Goal: Entertainment & Leisure: Consume media (video, audio)

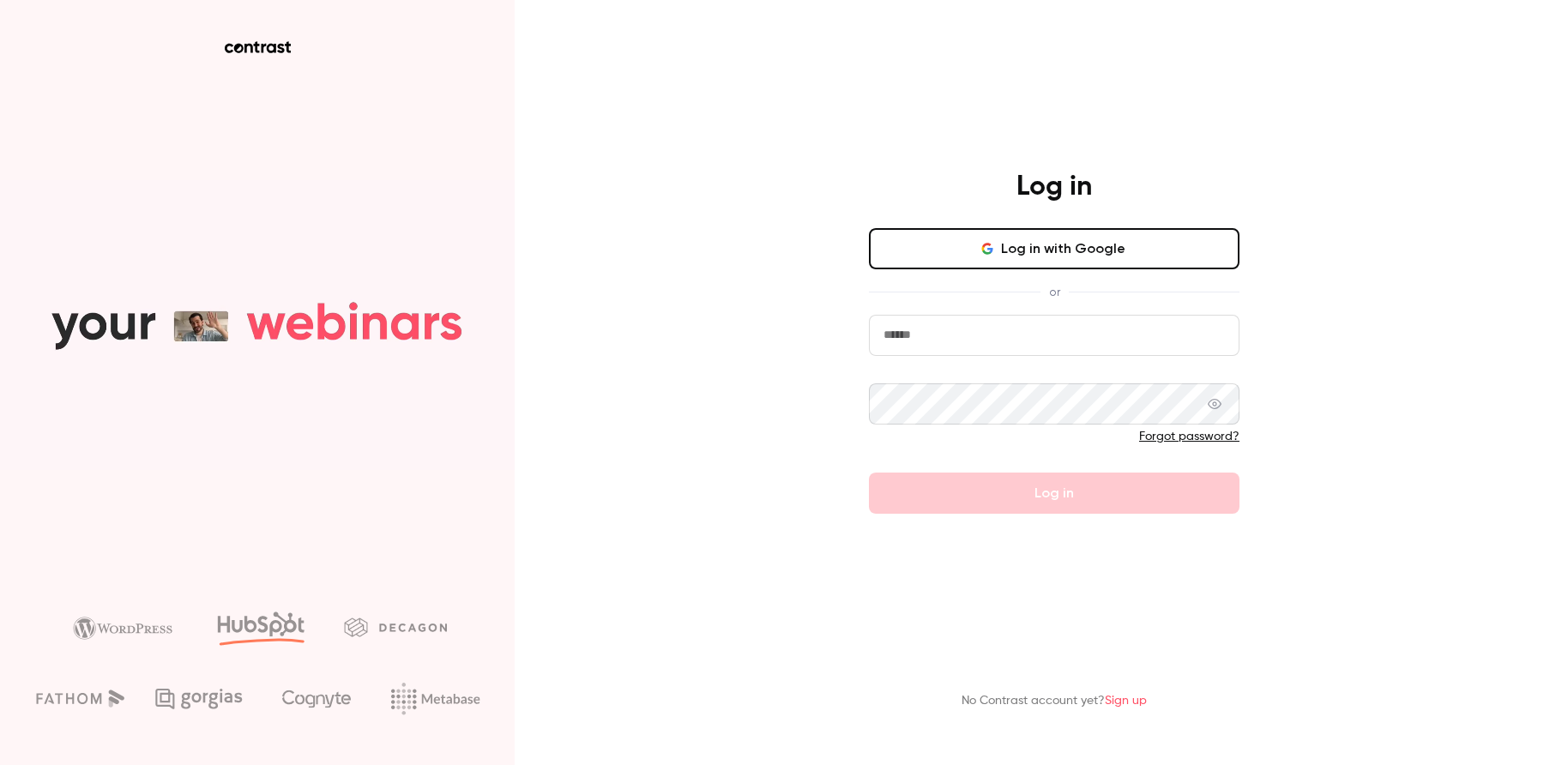
click at [1062, 248] on button "Log in with Google" at bounding box center [1053, 248] width 370 height 41
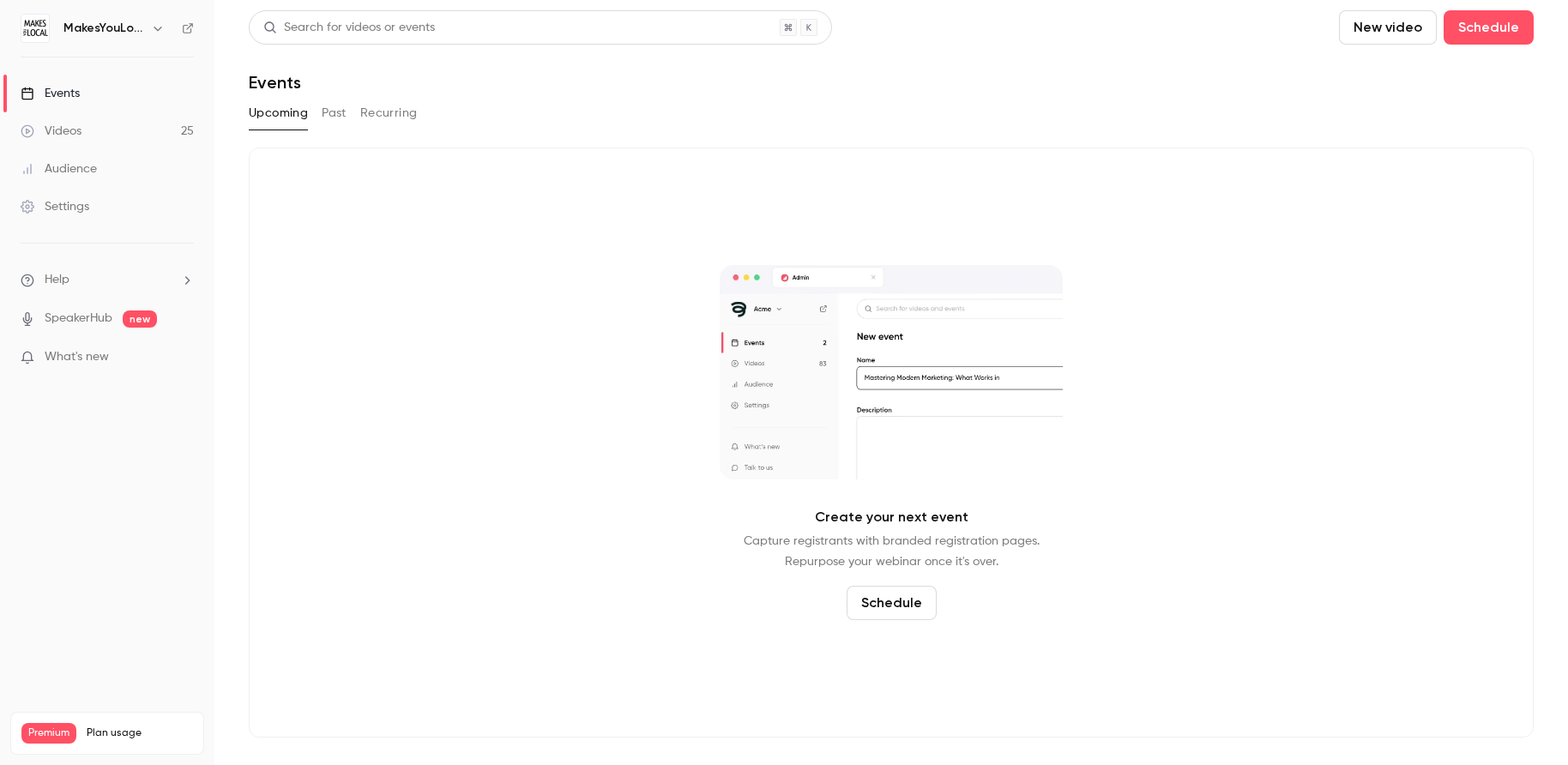
click at [108, 129] on link "Videos 25" at bounding box center [107, 131] width 214 height 38
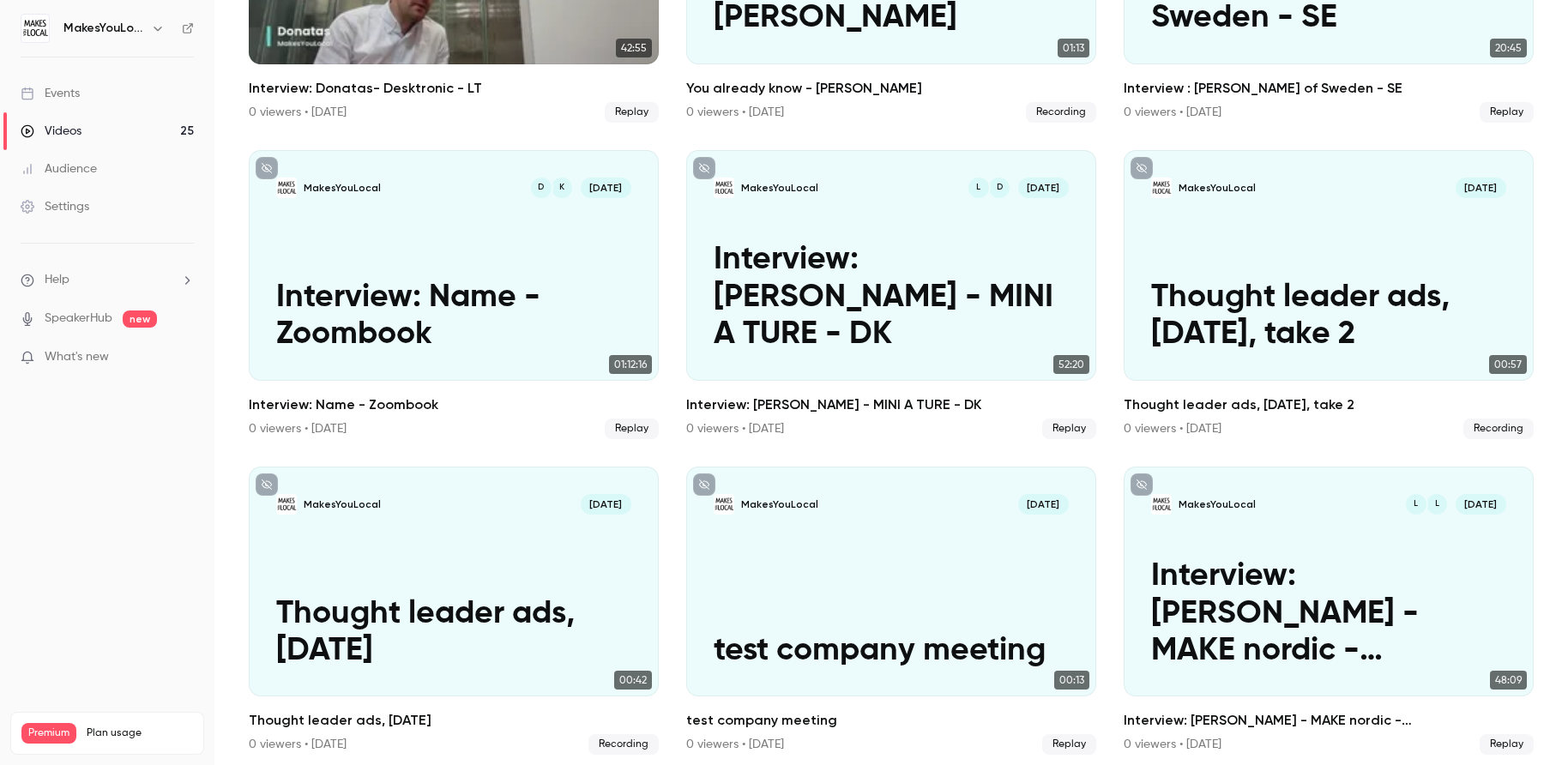
scroll to position [973, 0]
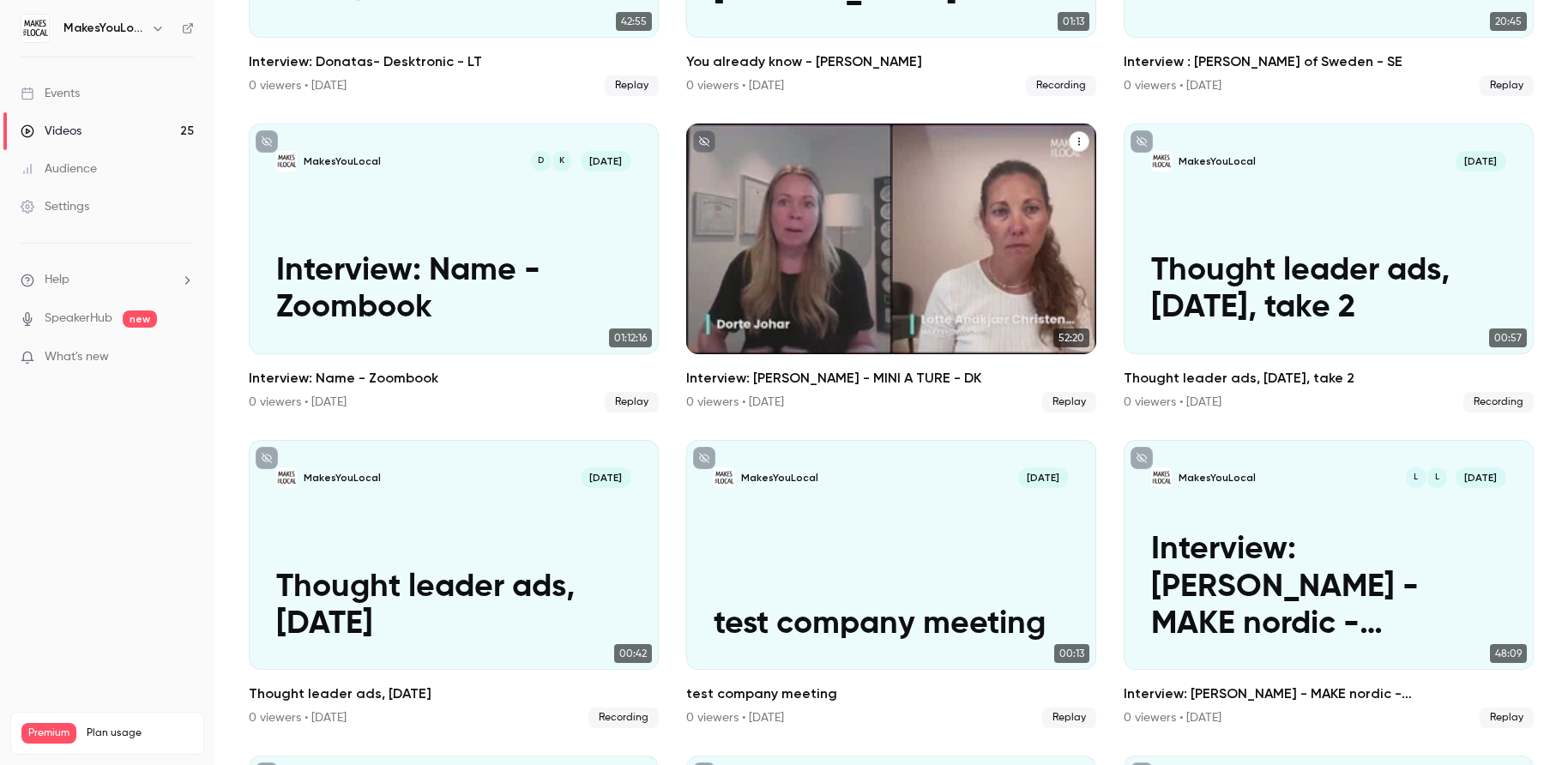
click at [864, 213] on div "MakesYouLocal D L [DATE] Interview: [PERSON_NAME] - MINI A TURE - DK" at bounding box center [891, 239] width 410 height 230
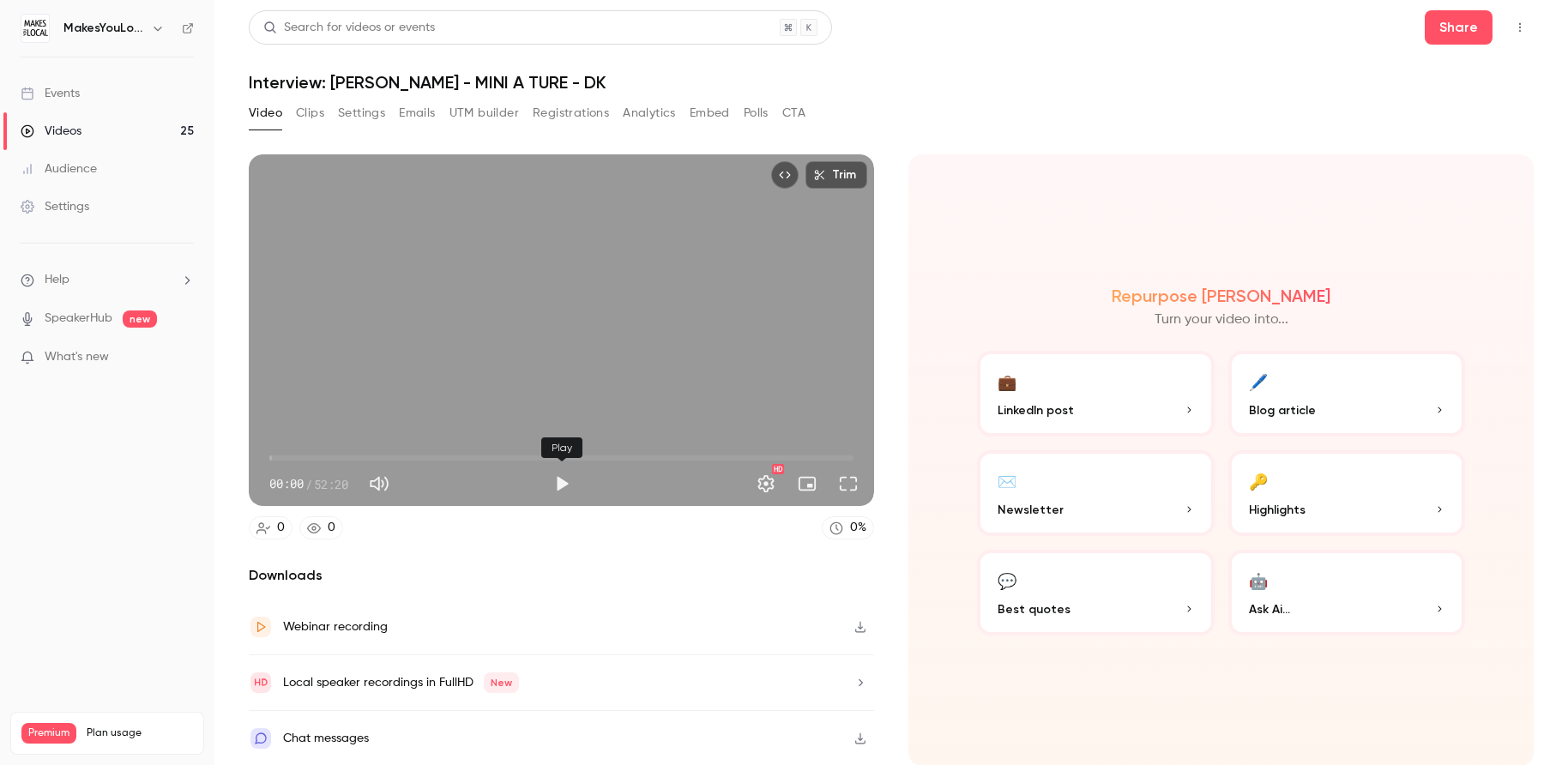
click at [565, 480] on button "Play" at bounding box center [562, 483] width 34 height 34
drag, startPoint x: 274, startPoint y: 457, endPoint x: 335, endPoint y: 457, distance: 61.0
click at [316, 457] on span "03:55" at bounding box center [313, 458] width 5 height 5
drag, startPoint x: 339, startPoint y: 459, endPoint x: 415, endPoint y: 459, distance: 76.0
click at [415, 459] on div "Trim 06:01 06:01 / 52:20 HD" at bounding box center [561, 330] width 625 height 352
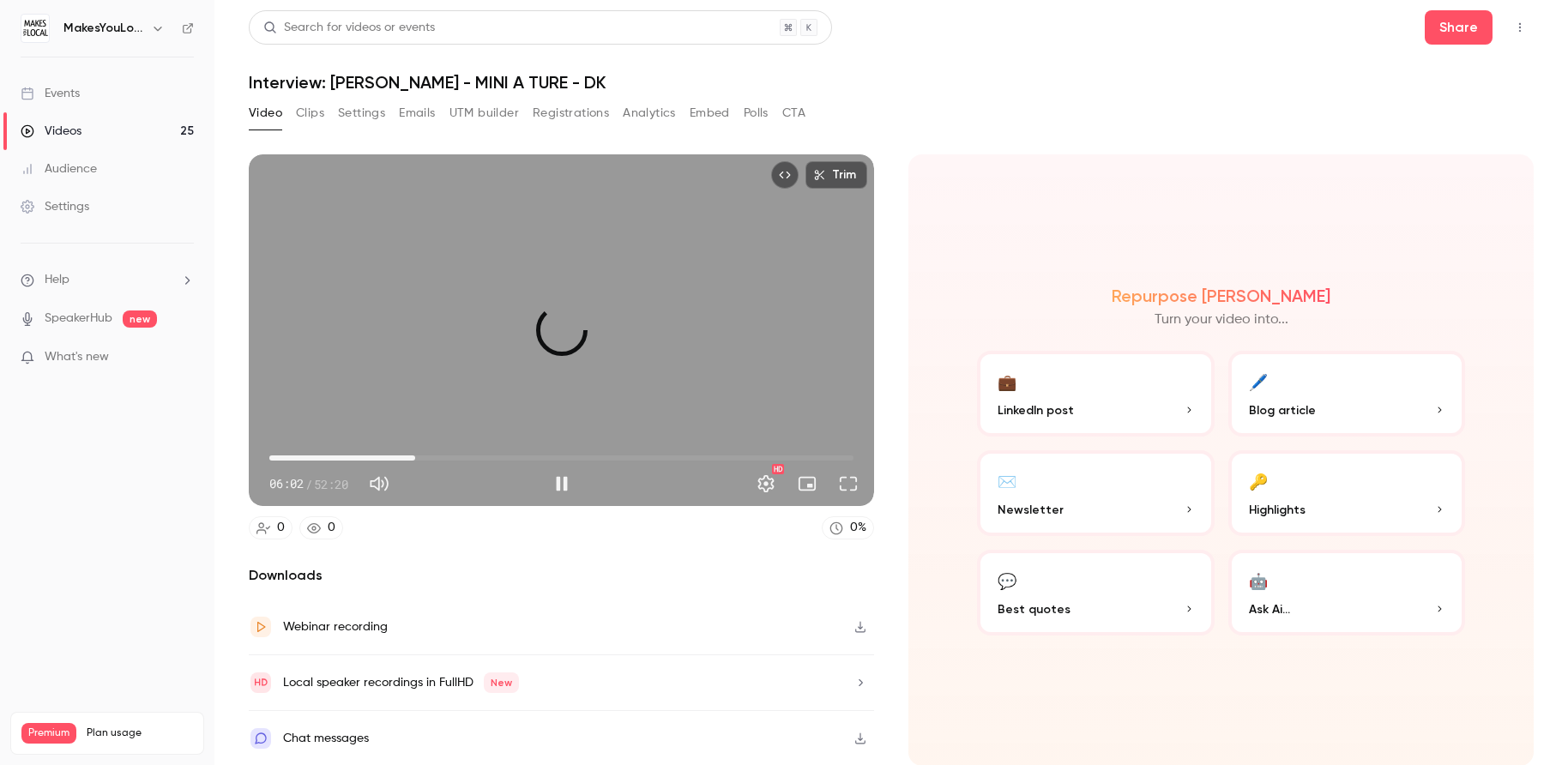
click at [415, 459] on span "13:03" at bounding box center [561, 457] width 584 height 28
click at [427, 458] on span "13:09" at bounding box center [561, 457] width 584 height 28
click at [442, 458] on span "15:31" at bounding box center [561, 457] width 584 height 28
click at [491, 456] on span "15:44" at bounding box center [561, 457] width 584 height 28
click at [522, 451] on span "22:40" at bounding box center [561, 457] width 584 height 28
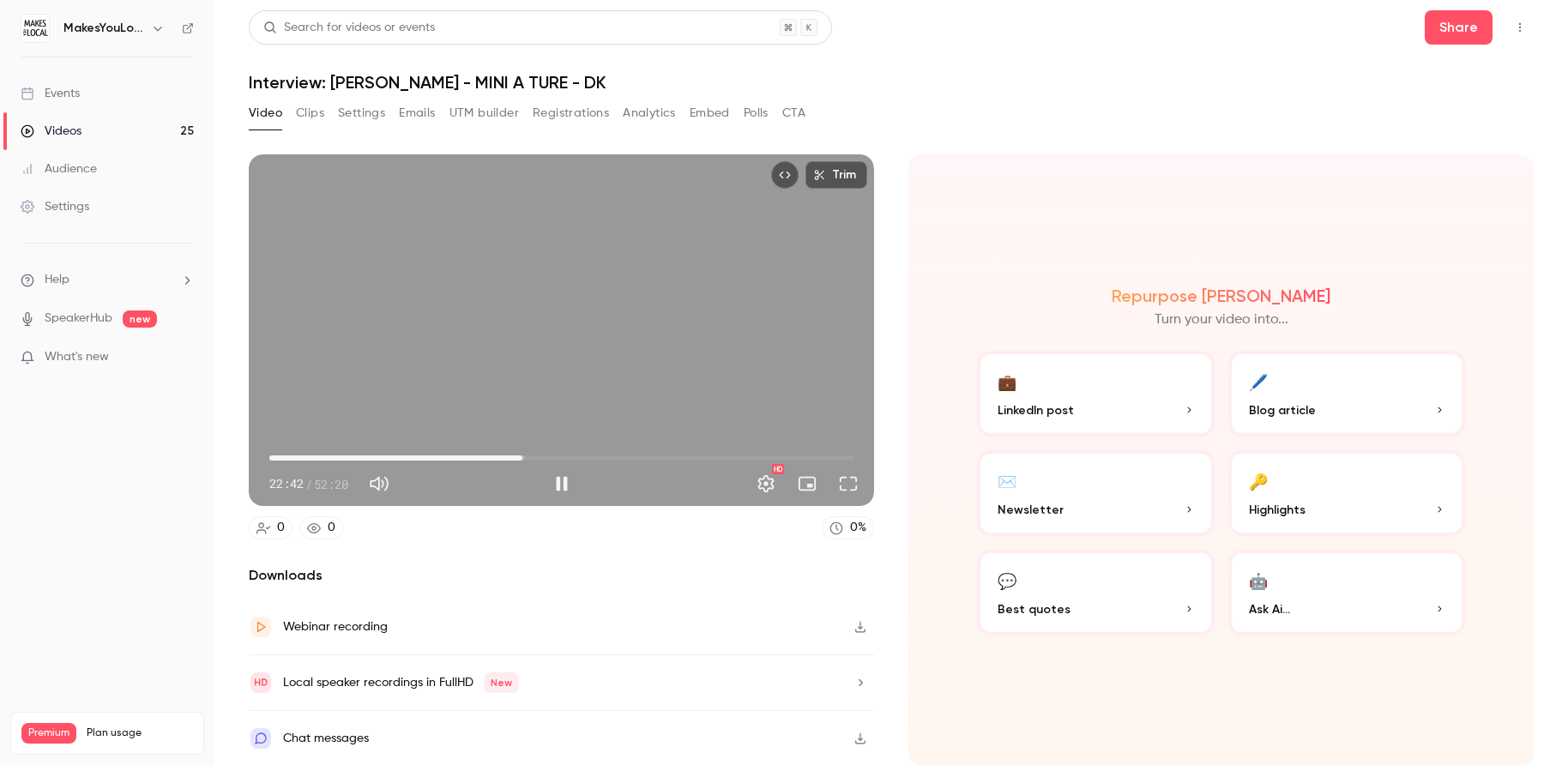
click at [554, 456] on span "22:42" at bounding box center [561, 457] width 584 height 28
click at [577, 458] on span "25:41" at bounding box center [561, 457] width 584 height 28
click at [645, 454] on span "27:36" at bounding box center [561, 457] width 584 height 28
click at [684, 450] on span "33:41" at bounding box center [561, 457] width 584 height 28
click at [740, 446] on span "42:11" at bounding box center [561, 457] width 584 height 28
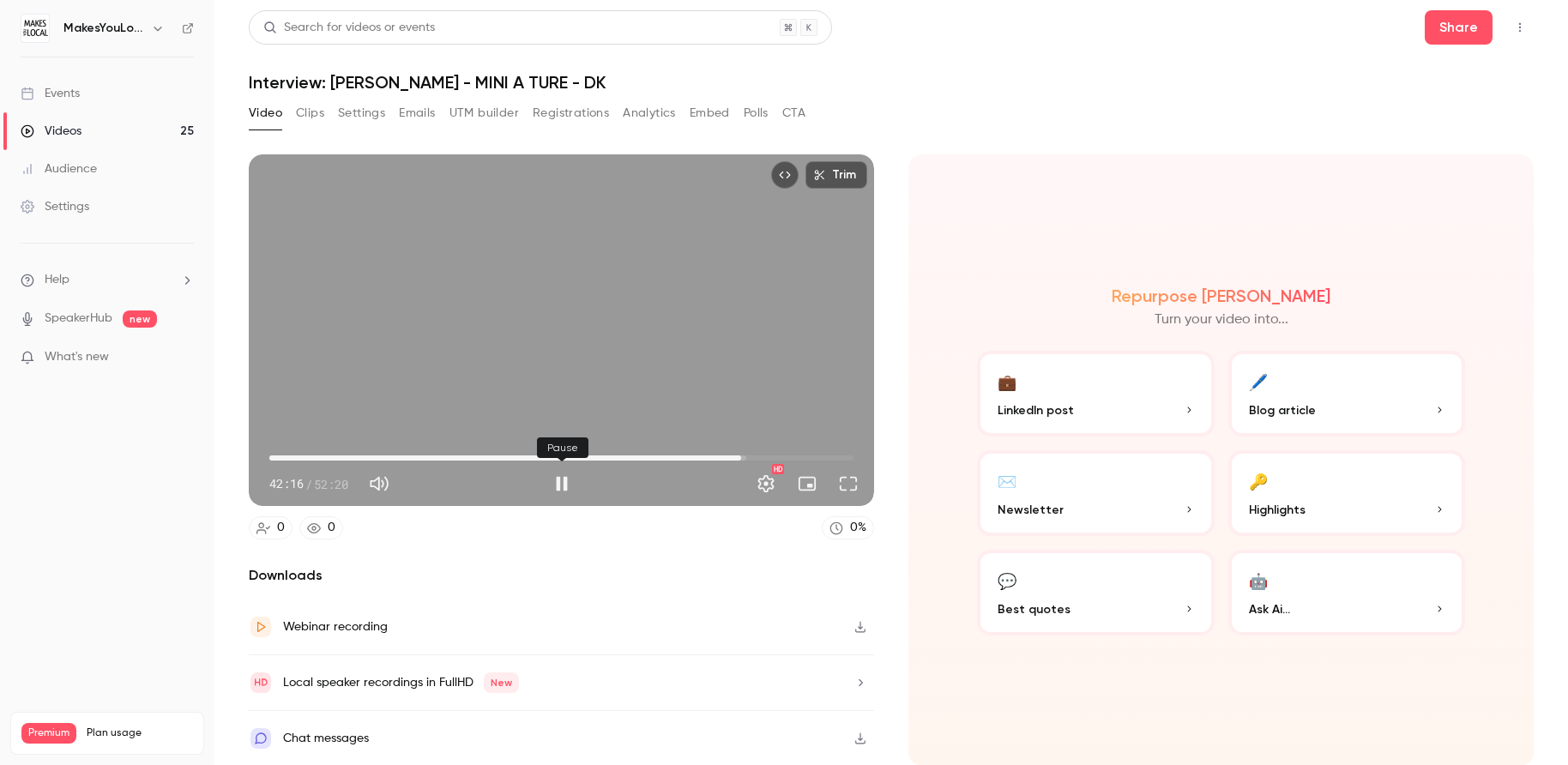
click at [556, 484] on button "Pause" at bounding box center [562, 483] width 34 height 34
click at [850, 487] on button "Full screen" at bounding box center [848, 483] width 34 height 34
click at [738, 456] on span "42:02" at bounding box center [738, 458] width 5 height 5
click at [562, 482] on button "Play" at bounding box center [562, 483] width 34 height 34
click at [562, 482] on button "Pause" at bounding box center [562, 483] width 34 height 34
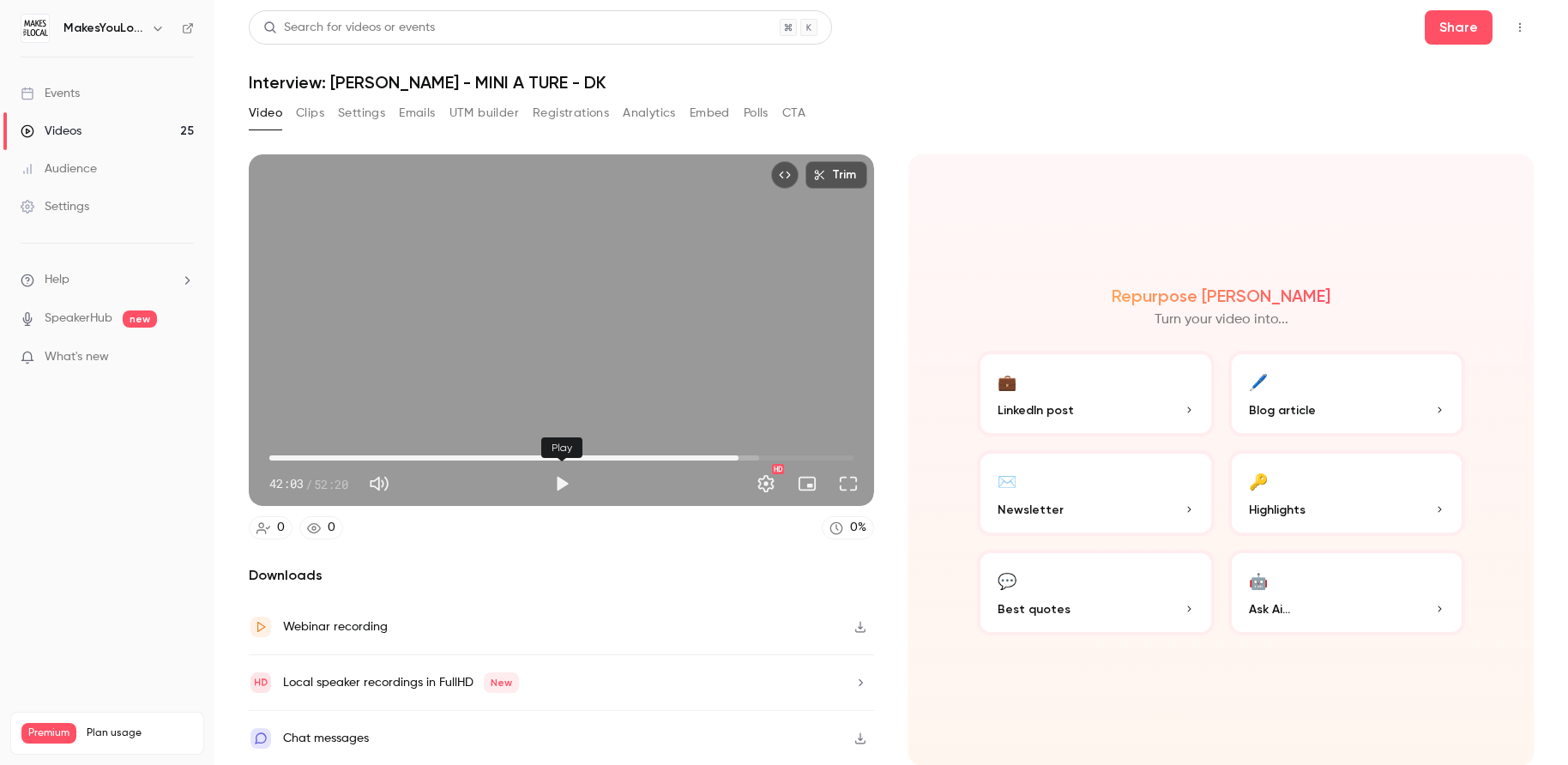
click at [562, 482] on button "Play" at bounding box center [562, 483] width 34 height 34
click at [563, 482] on button "Pause" at bounding box center [562, 483] width 34 height 34
click at [560, 491] on button "Play" at bounding box center [562, 483] width 34 height 34
click at [560, 491] on button "Pause" at bounding box center [562, 483] width 34 height 34
click at [560, 491] on button "Play" at bounding box center [562, 483] width 34 height 34
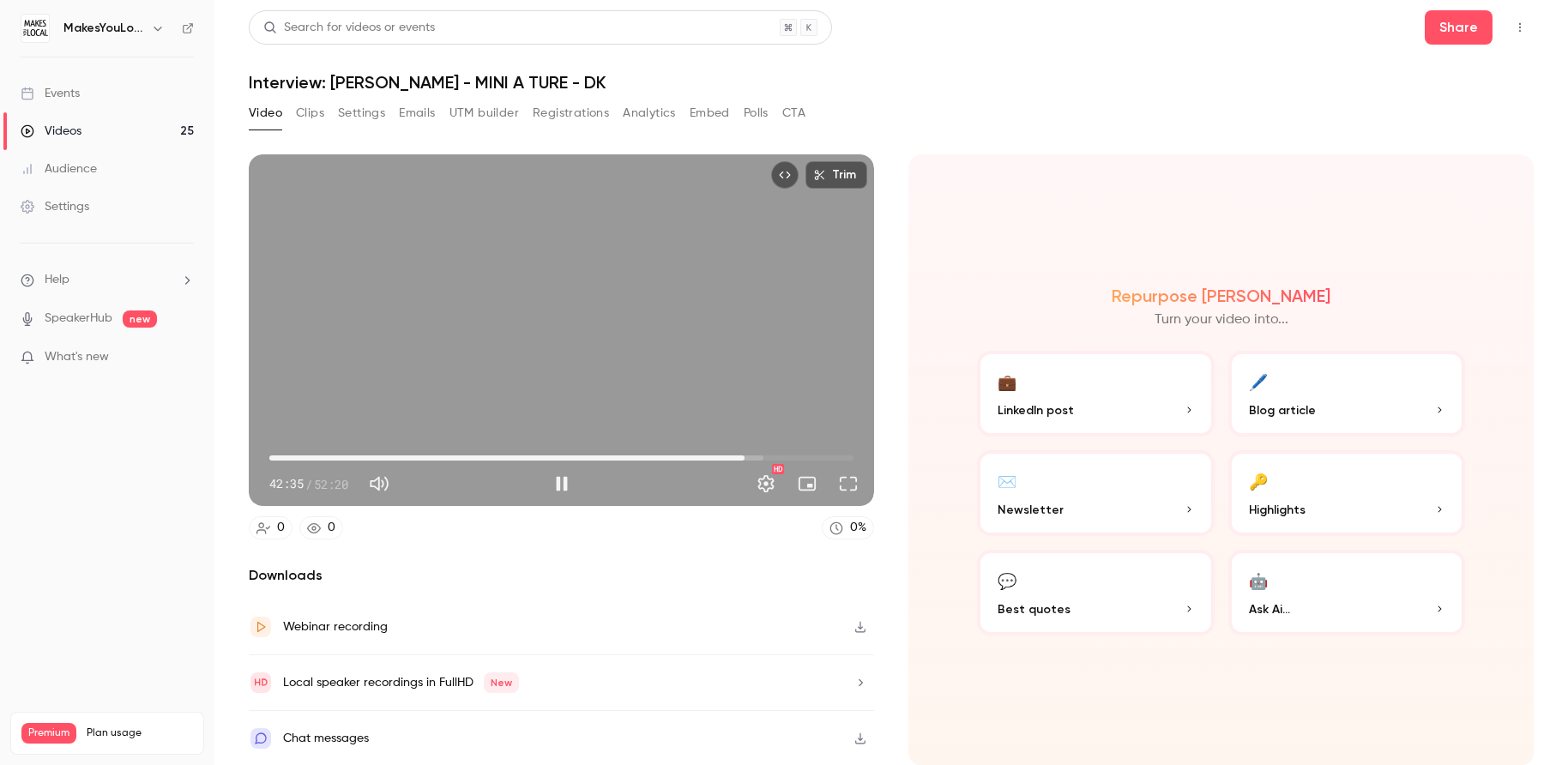
click at [723, 456] on span "42:35" at bounding box center [561, 457] width 584 height 28
click at [568, 480] on button "Pause" at bounding box center [562, 483] width 34 height 34
click at [568, 478] on button "Play" at bounding box center [562, 483] width 34 height 34
click at [568, 478] on button "Pause" at bounding box center [562, 483] width 34 height 34
click at [568, 478] on button "Play" at bounding box center [562, 483] width 34 height 34
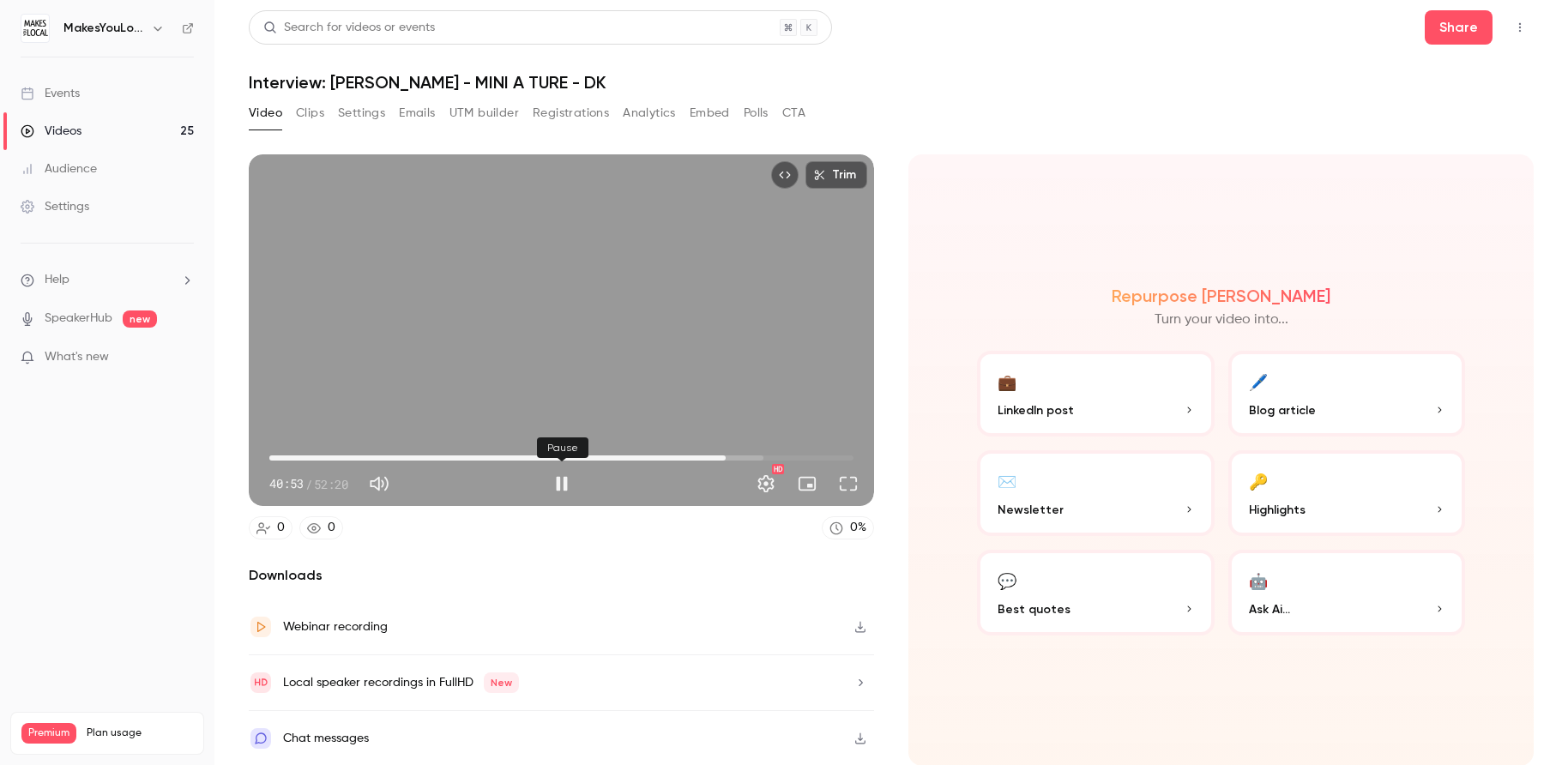
click at [568, 478] on button "Pause" at bounding box center [562, 483] width 34 height 34
click at [568, 478] on button "Play" at bounding box center [562, 483] width 34 height 34
click at [568, 478] on button "Pause" at bounding box center [562, 483] width 34 height 34
click at [568, 478] on button "Play" at bounding box center [562, 483] width 34 height 34
click at [568, 478] on button "Pause" at bounding box center [562, 483] width 34 height 34
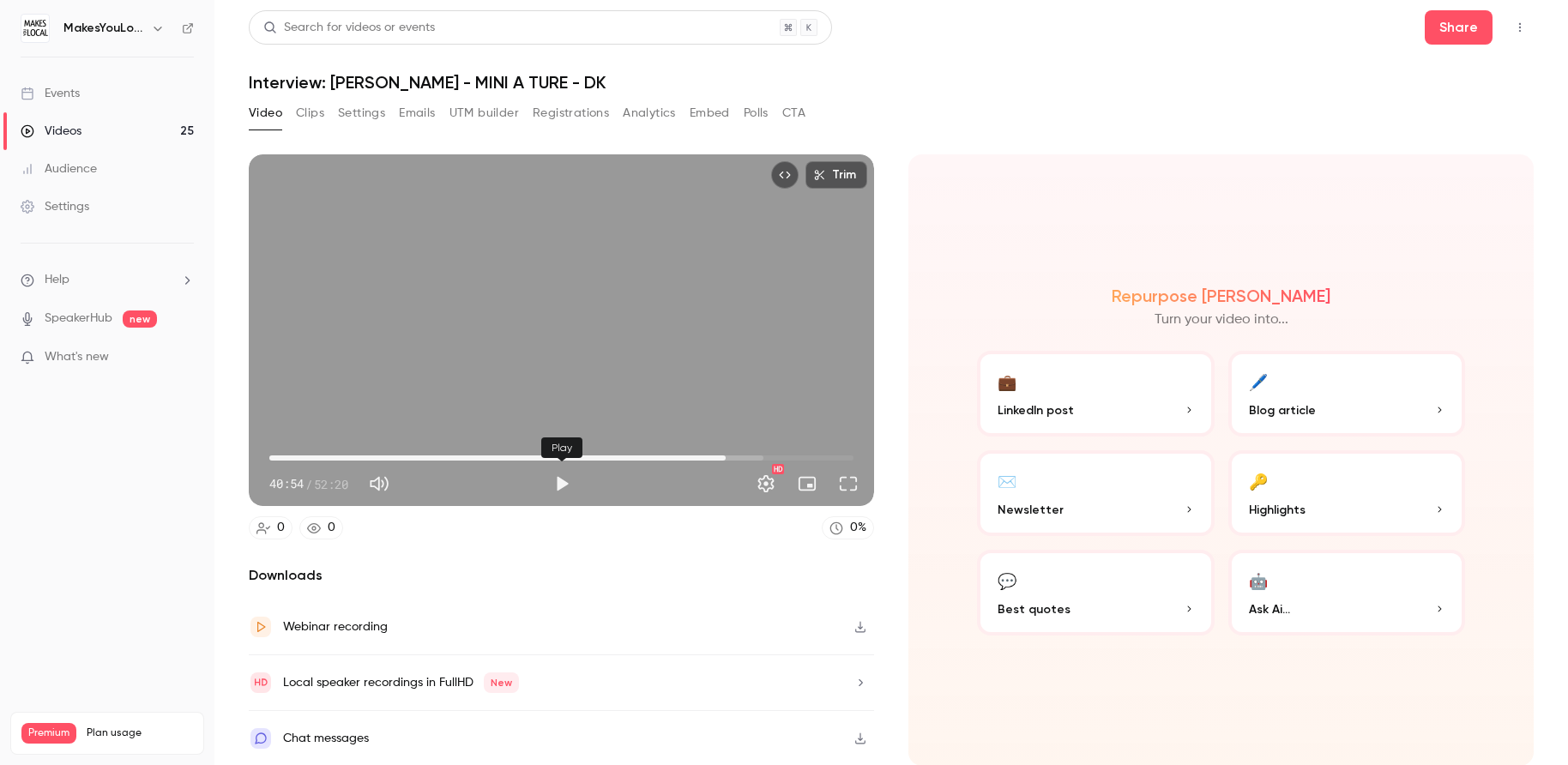
click at [568, 478] on button "Play" at bounding box center [562, 483] width 34 height 34
click at [568, 478] on button "Pause" at bounding box center [562, 483] width 34 height 34
click at [568, 478] on button "Play" at bounding box center [562, 483] width 34 height 34
click at [568, 478] on button "Pause" at bounding box center [562, 483] width 34 height 34
click at [568, 478] on button "Play" at bounding box center [562, 483] width 34 height 34
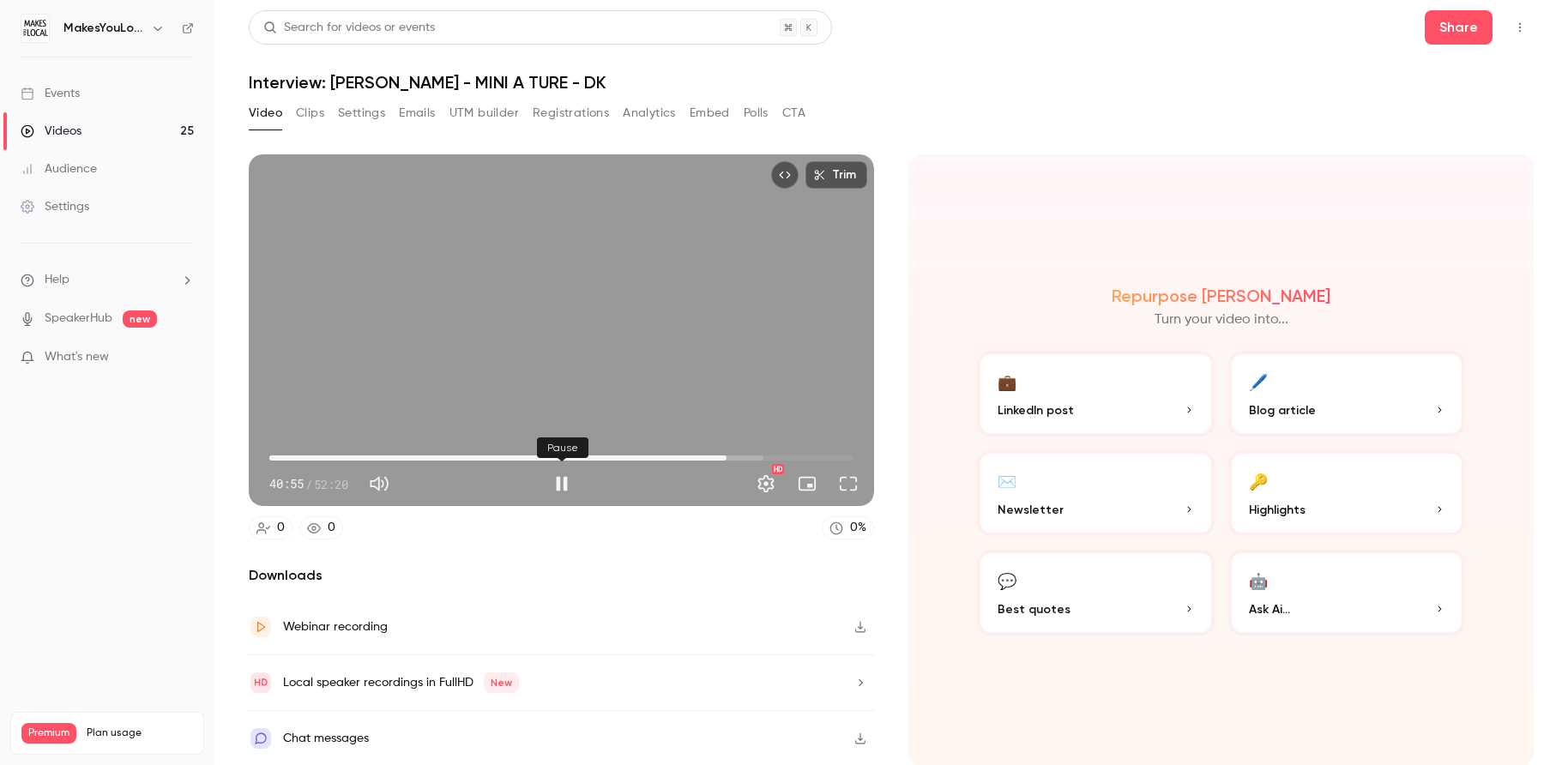
click at [568, 478] on button "Pause" at bounding box center [562, 483] width 34 height 34
click at [568, 478] on button "Play" at bounding box center [562, 483] width 34 height 34
click at [568, 478] on button "Pause" at bounding box center [562, 483] width 34 height 34
type input "******"
click at [1021, 113] on div "Video Clips Settings Emails UTM builder Registrations Analytics Embed Polls CTA" at bounding box center [891, 117] width 1285 height 34
